Goal: Information Seeking & Learning: Learn about a topic

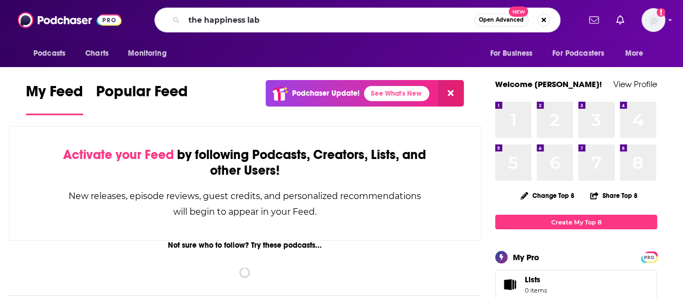
type input "the happiness lab"
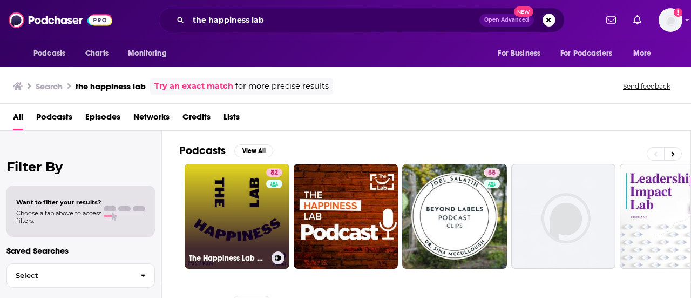
click at [225, 206] on link "82 The Happiness Lab with Dr. [PERSON_NAME]" at bounding box center [237, 216] width 105 height 105
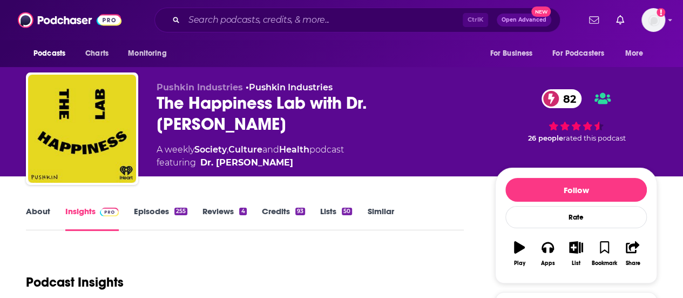
click at [43, 221] on link "About" at bounding box center [38, 218] width 24 height 25
